Goal: Transaction & Acquisition: Purchase product/service

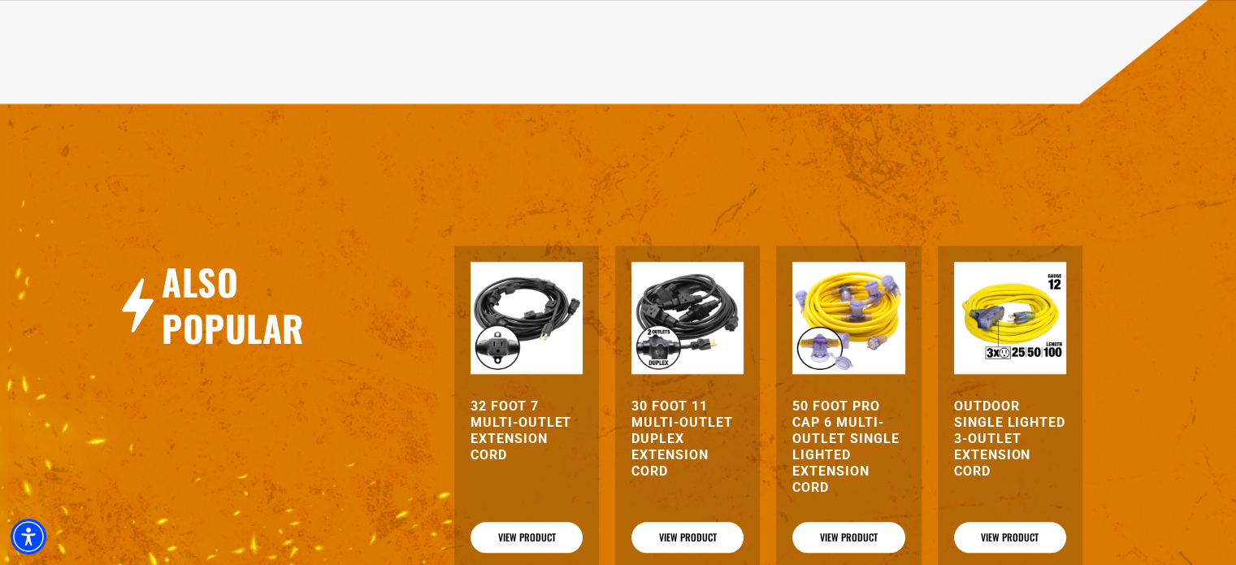
scroll to position [1601, 0]
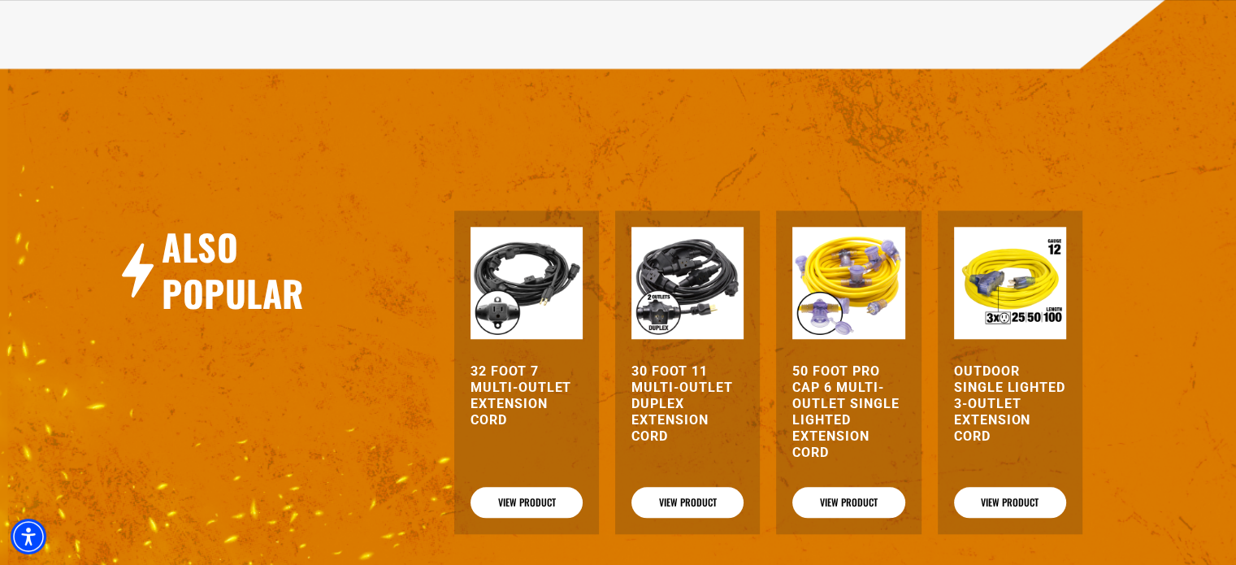
click at [518, 390] on h3 "32 Foot 7 Multi-Outlet Extension Cord" at bounding box center [527, 395] width 112 height 65
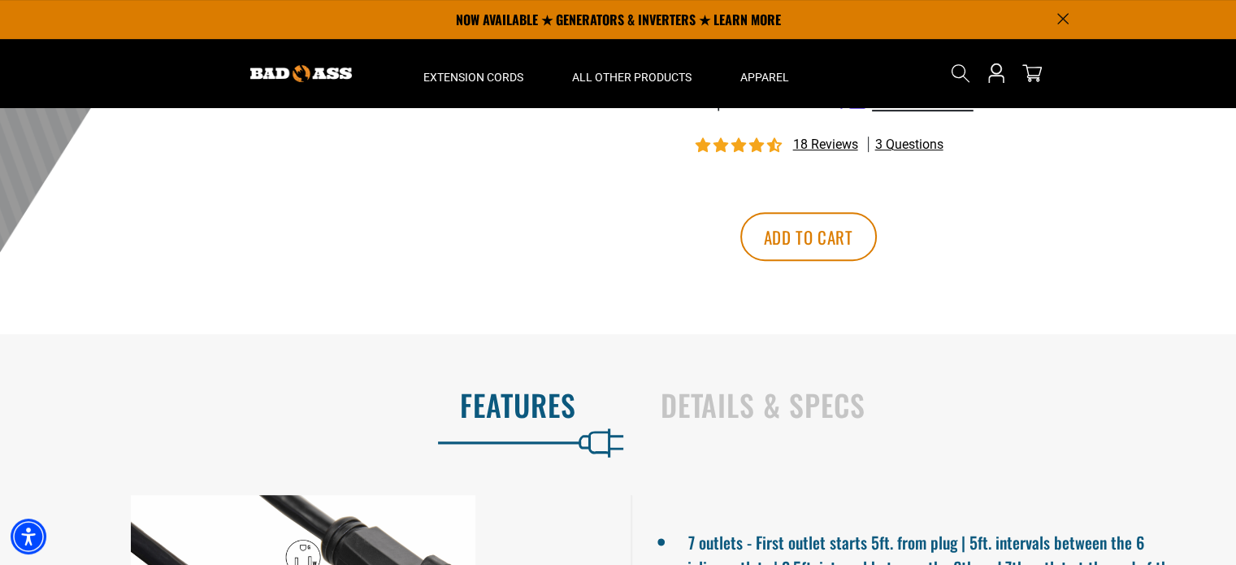
scroll to position [569, 0]
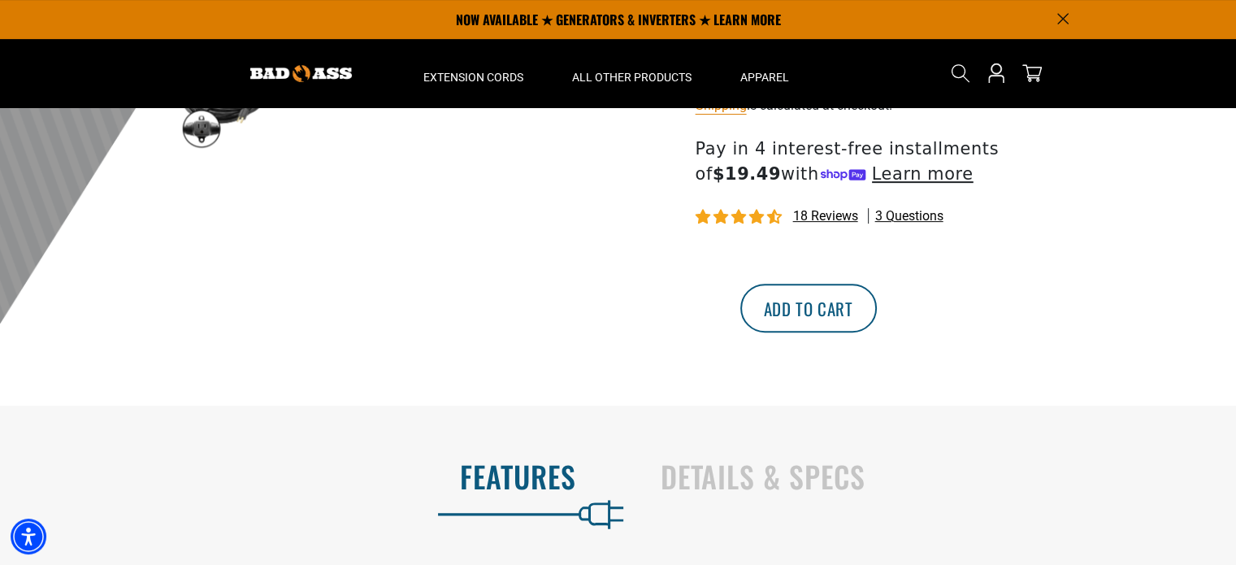
click at [877, 311] on button "Add to cart" at bounding box center [808, 308] width 137 height 49
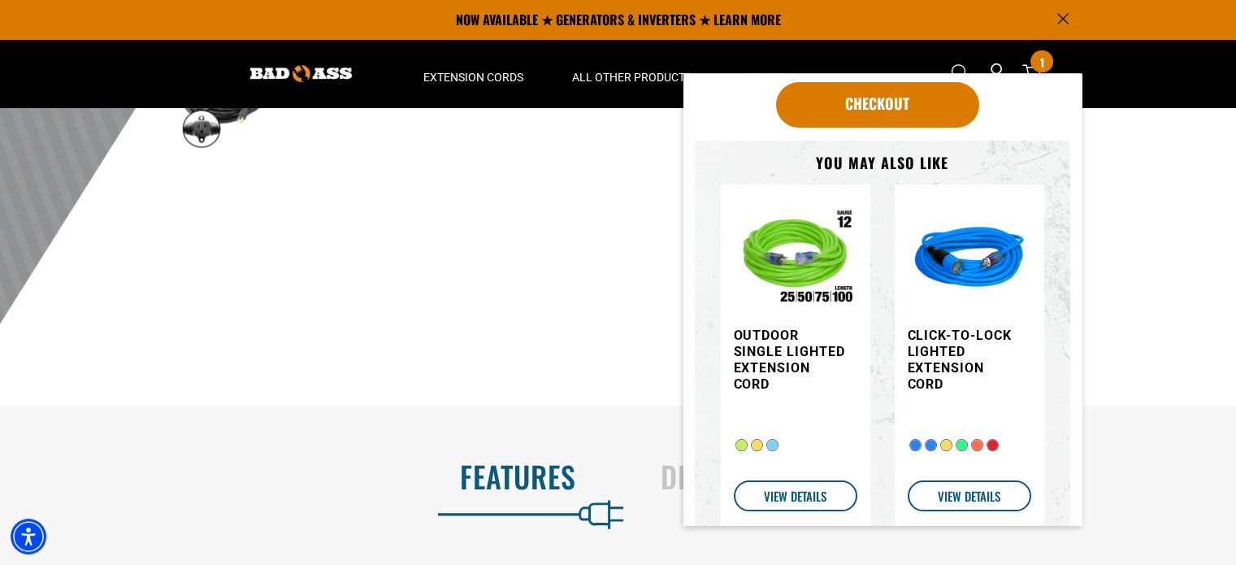
scroll to position [0, 0]
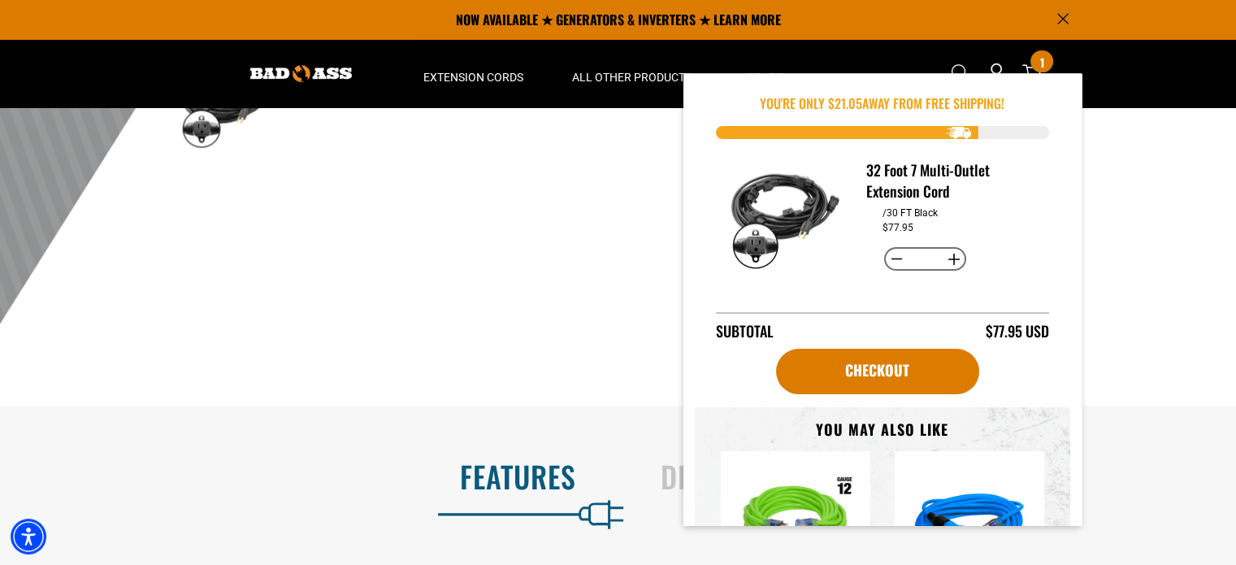
click at [631, 377] on div "32 Foot 7 Multi-Outlet Extension Cord 32 Foot 7 Multi-Outlet Extension Cord MOX…" at bounding box center [862, 6] width 463 height 799
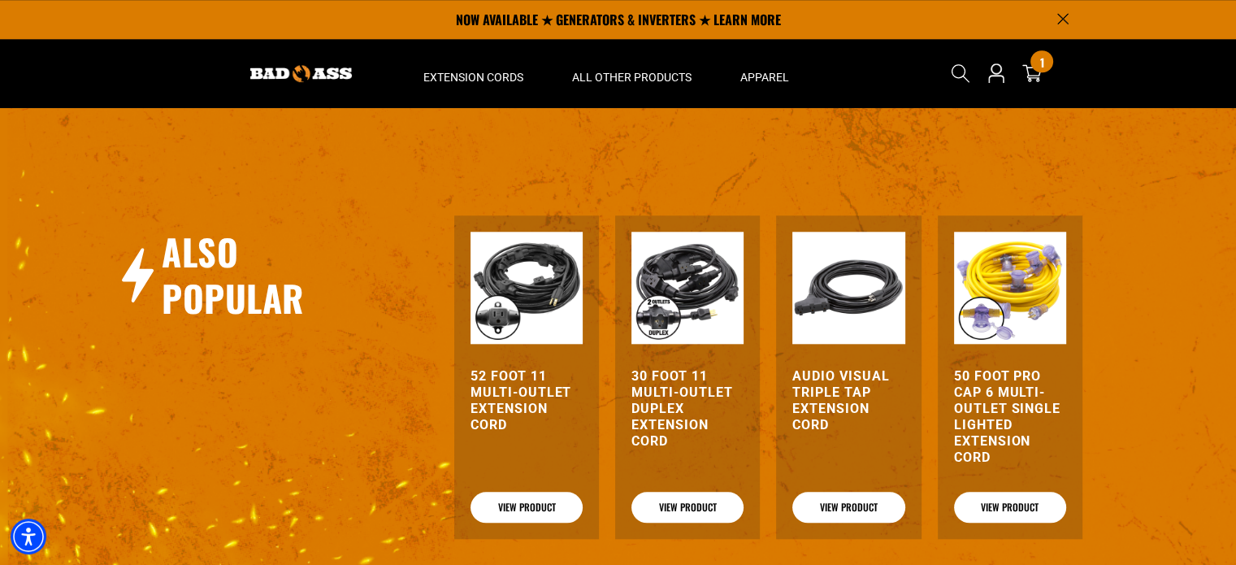
scroll to position [1544, 0]
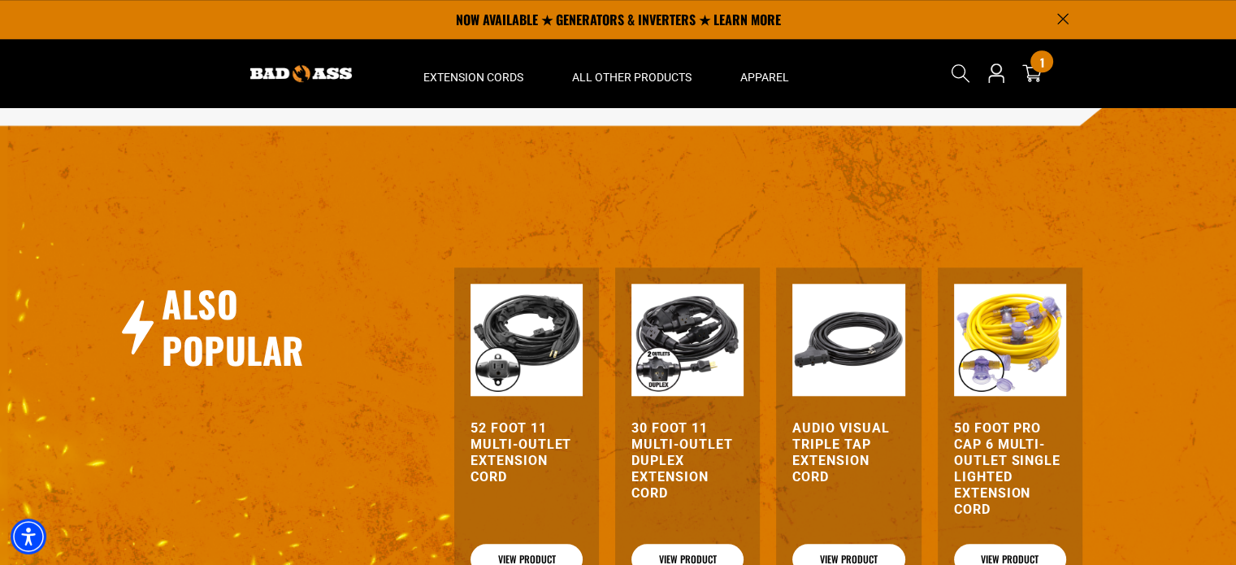
click at [543, 347] on img at bounding box center [527, 340] width 112 height 112
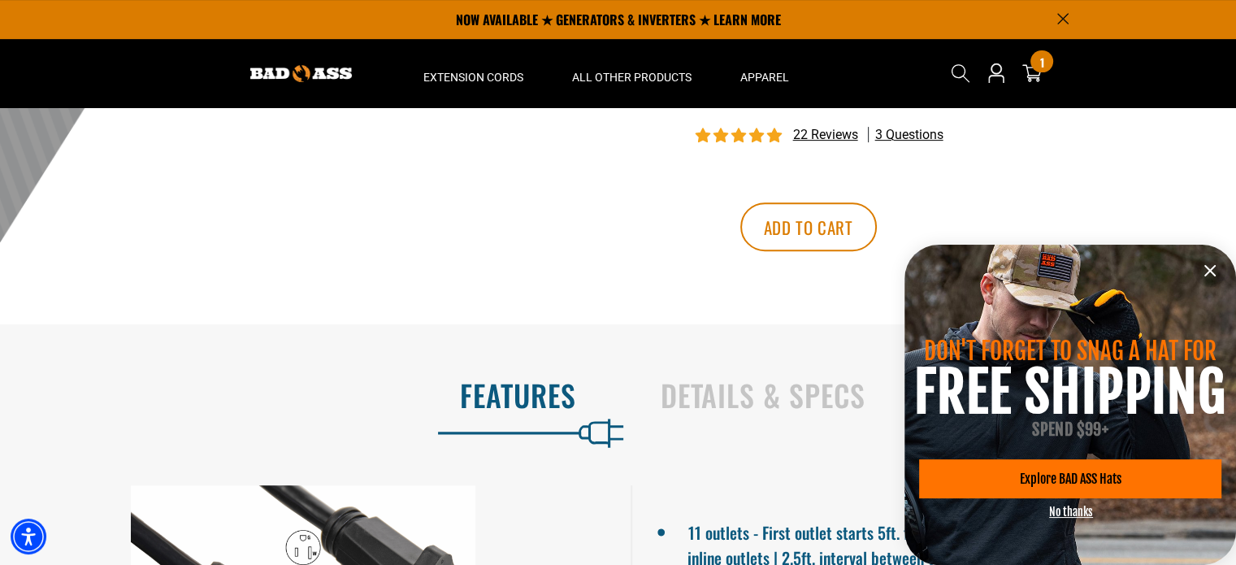
scroll to position [650, 0]
click at [877, 226] on button "Add to cart" at bounding box center [808, 226] width 137 height 49
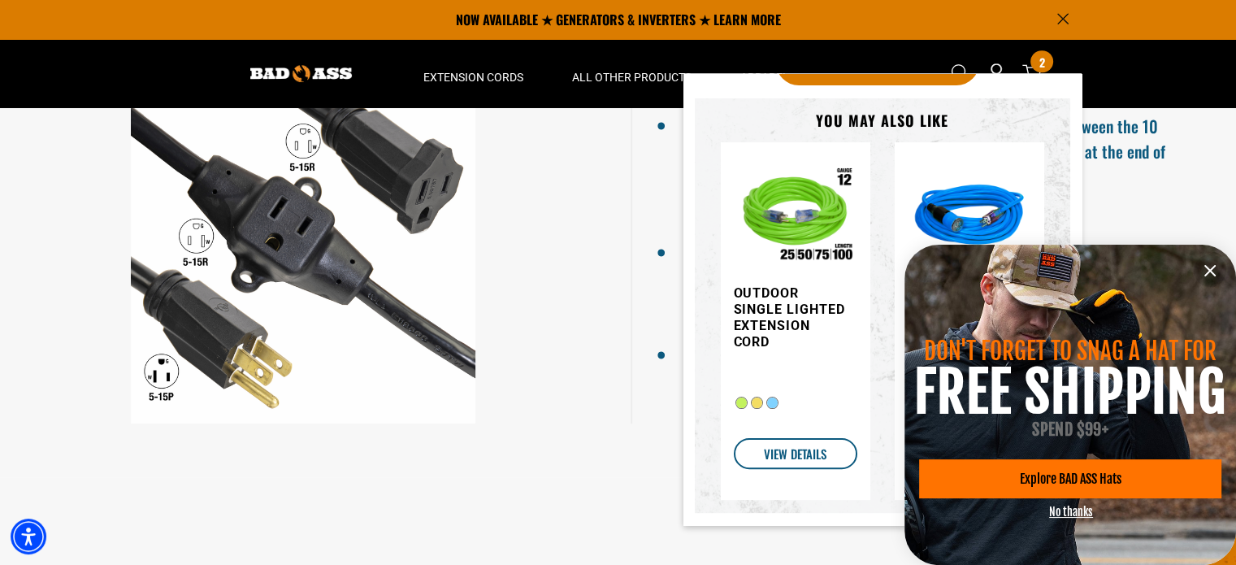
scroll to position [1057, 0]
click at [1067, 484] on span "Explore BAD ASS Hats" at bounding box center [1070, 478] width 102 height 13
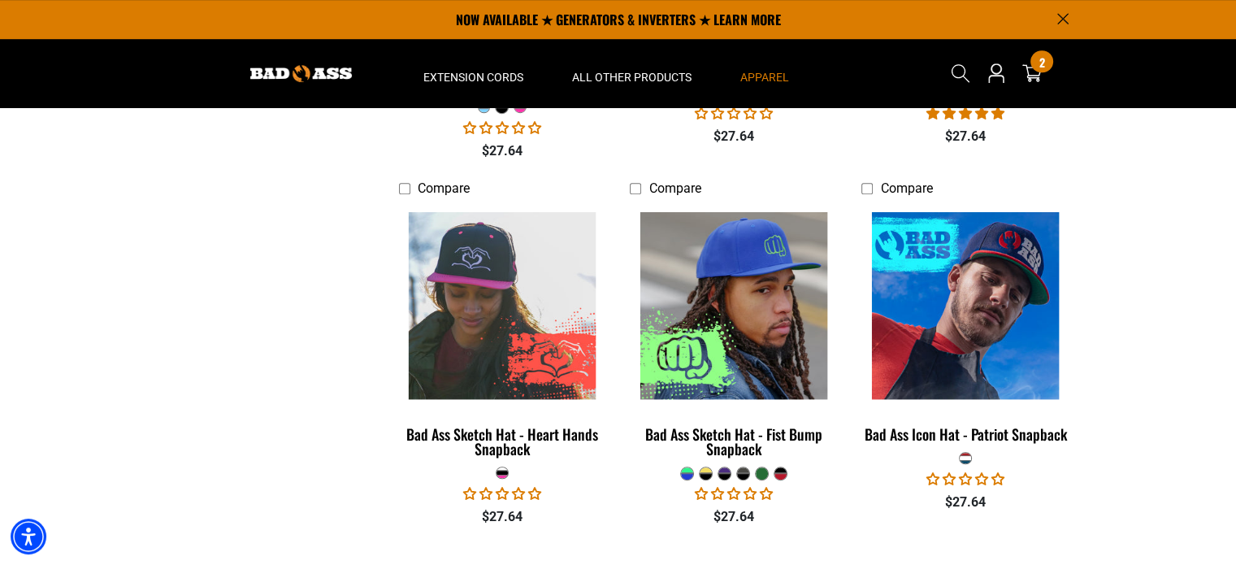
scroll to position [1009, 0]
